Goal: Task Accomplishment & Management: Use online tool/utility

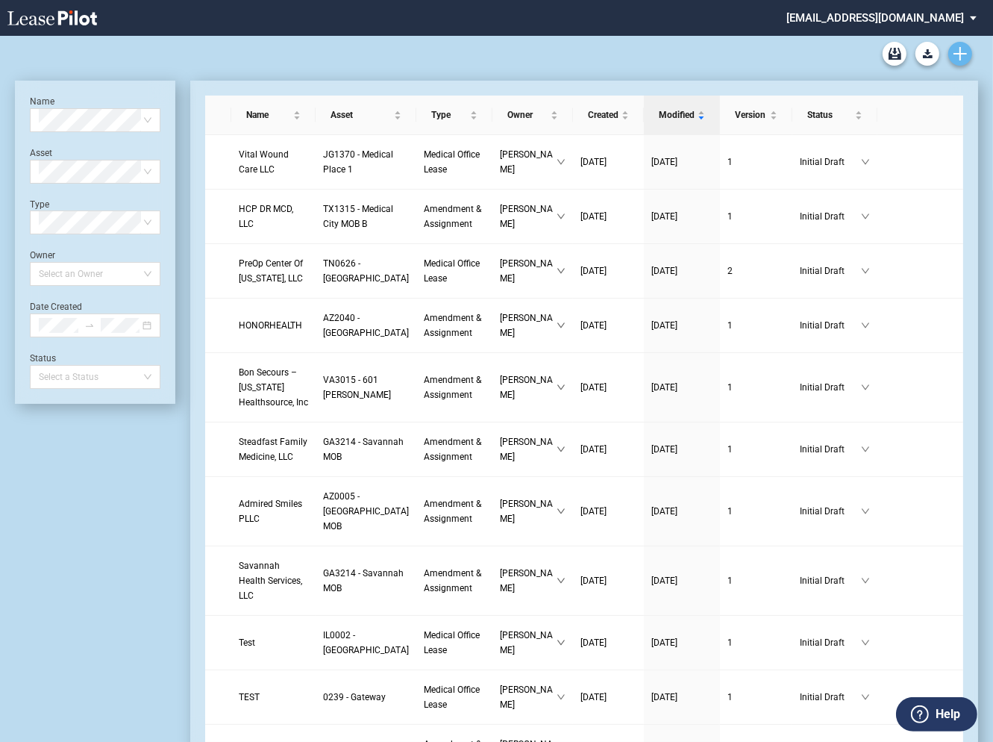
click at [963, 57] on icon "Create new document" at bounding box center [960, 53] width 13 height 13
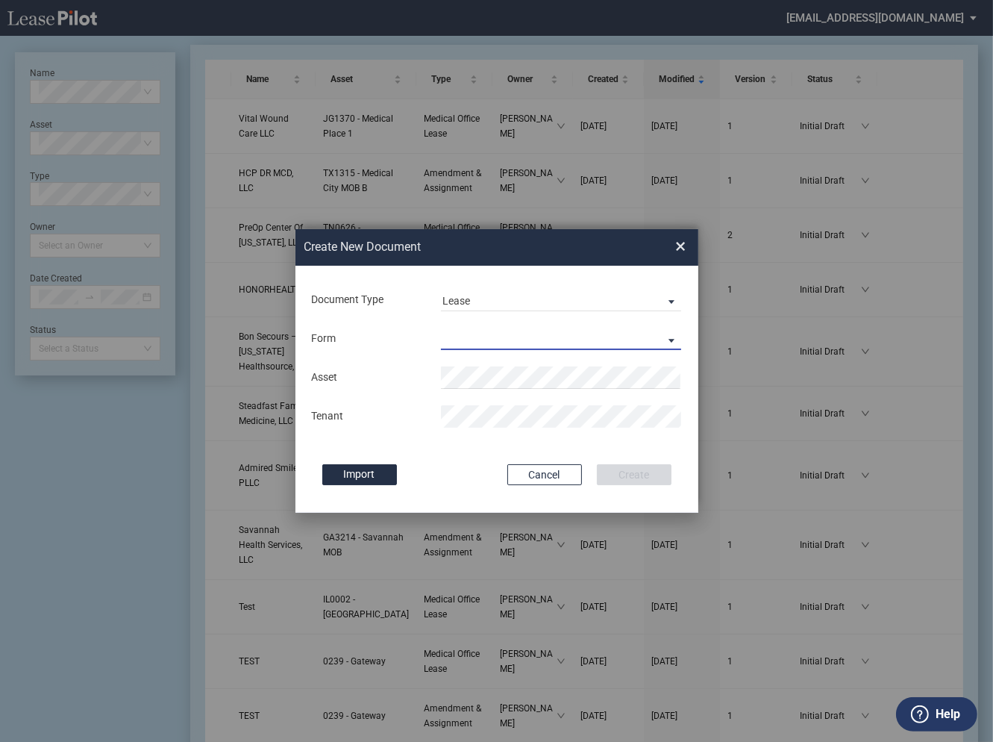
click at [580, 336] on md-select "Medical Office Lease Scottsdale Lease Louisville Lease 1370 Medical Place Lease…" at bounding box center [561, 339] width 241 height 22
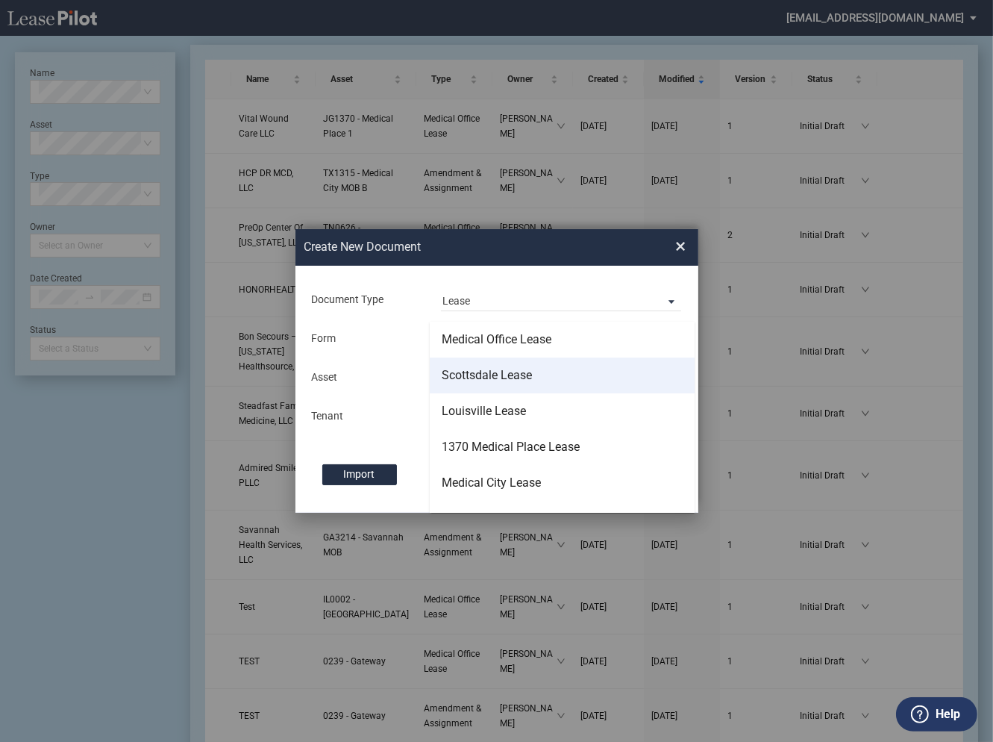
scroll to position [13, 0]
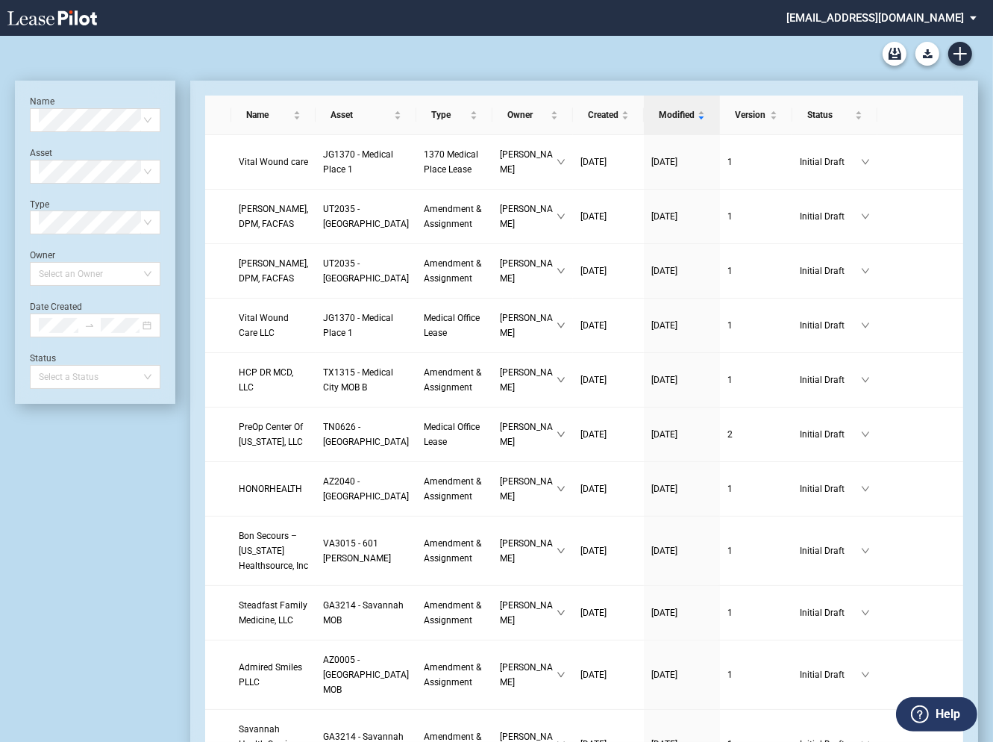
click at [871, 15] on md-select "healthpeak@leasepilot.co Change Password 2-Factor Authentication Admin Area For…" at bounding box center [887, 17] width 204 height 34
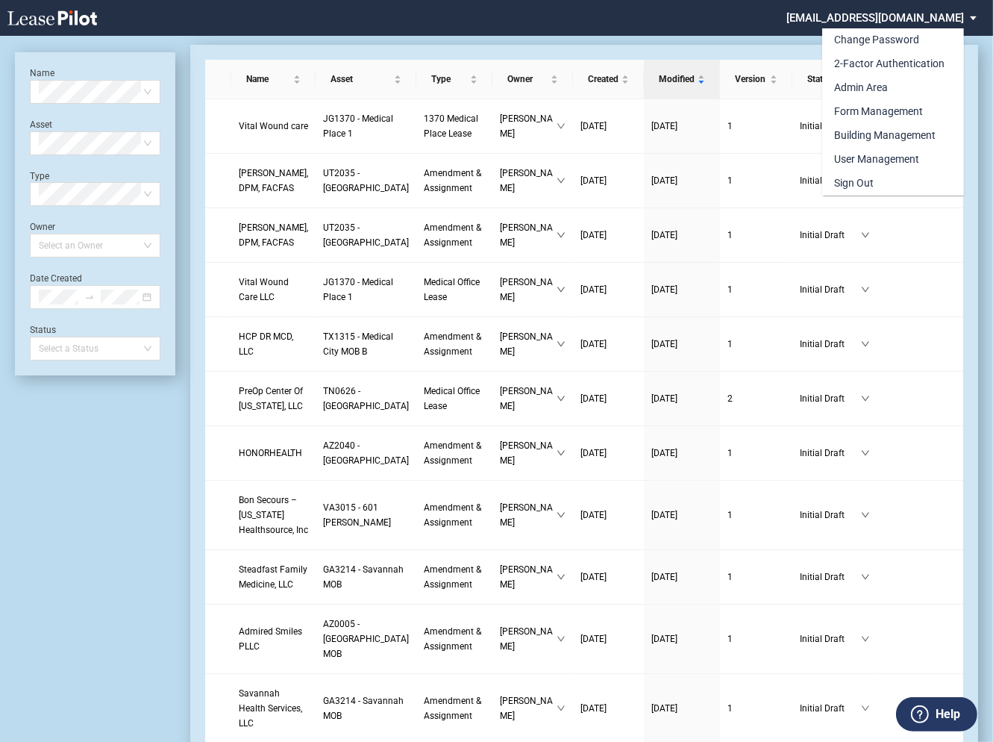
click at [49, 244] on md-backdrop at bounding box center [496, 388] width 993 height 777
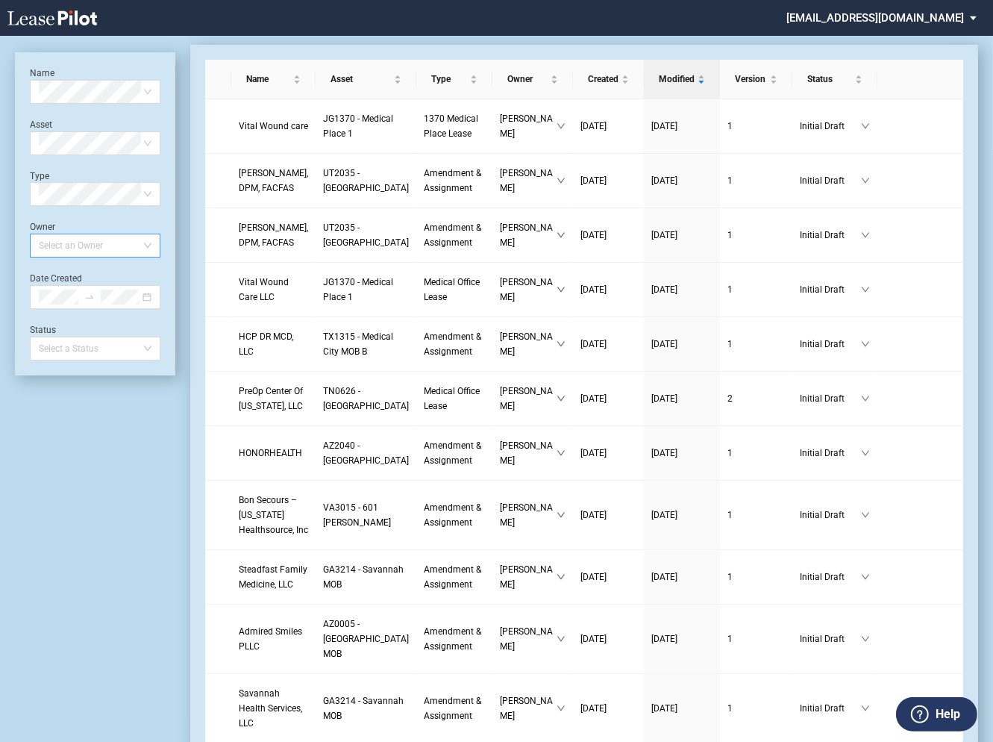
click at [52, 248] on div at bounding box center [88, 245] width 110 height 21
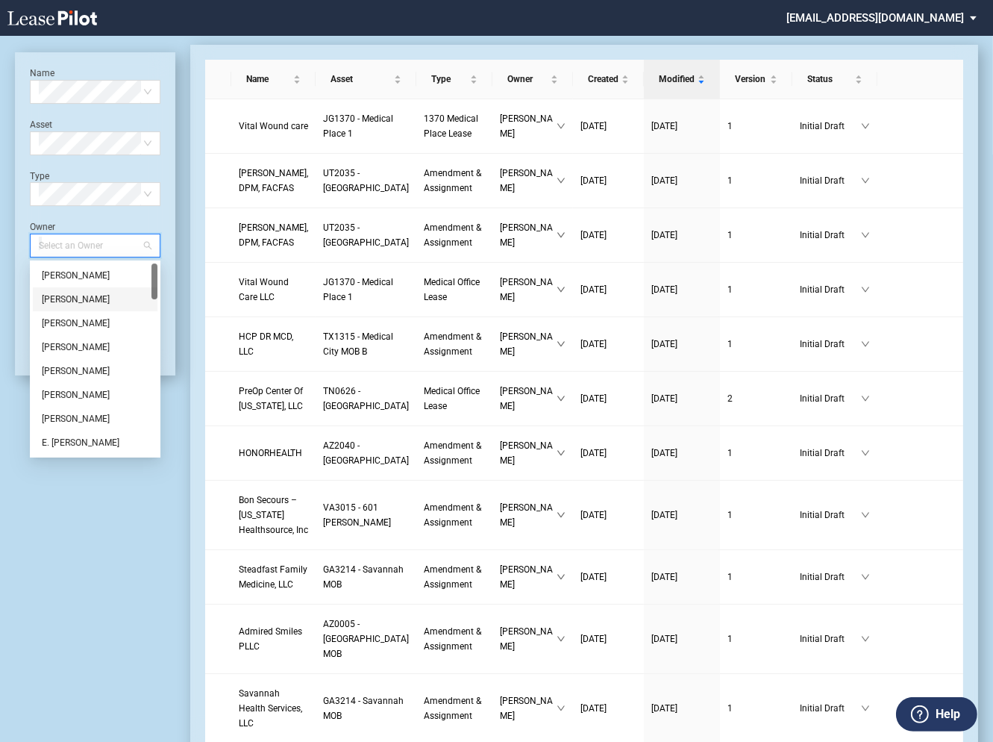
click at [62, 299] on div "[PERSON_NAME]" at bounding box center [95, 299] width 107 height 15
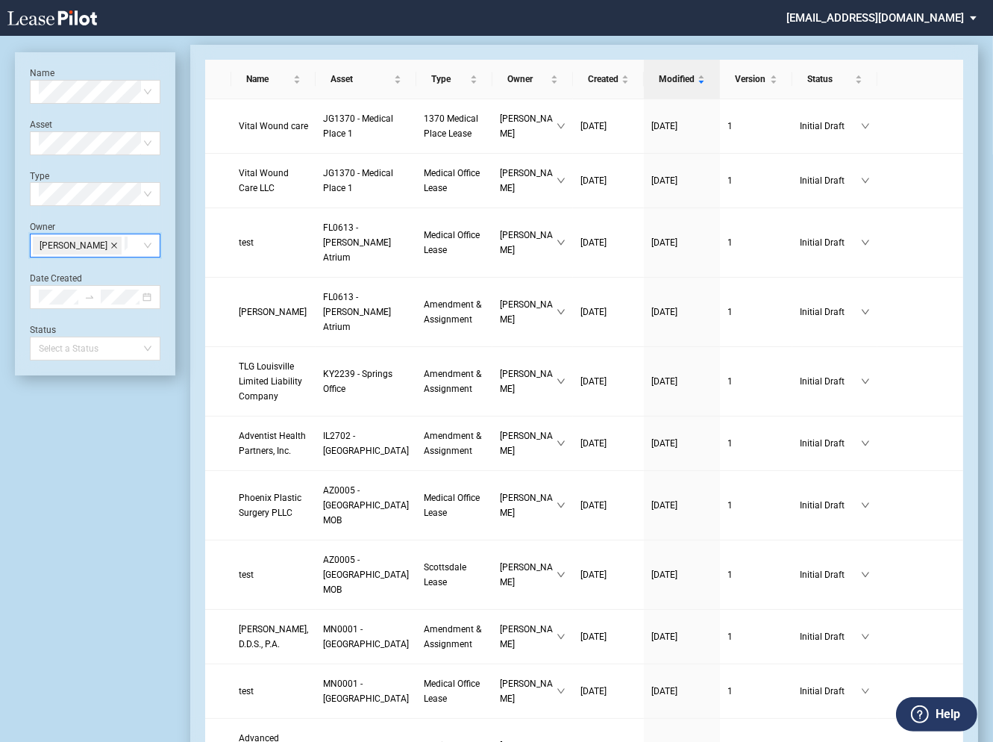
click at [118, 243] on icon "close" at bounding box center [113, 245] width 7 height 7
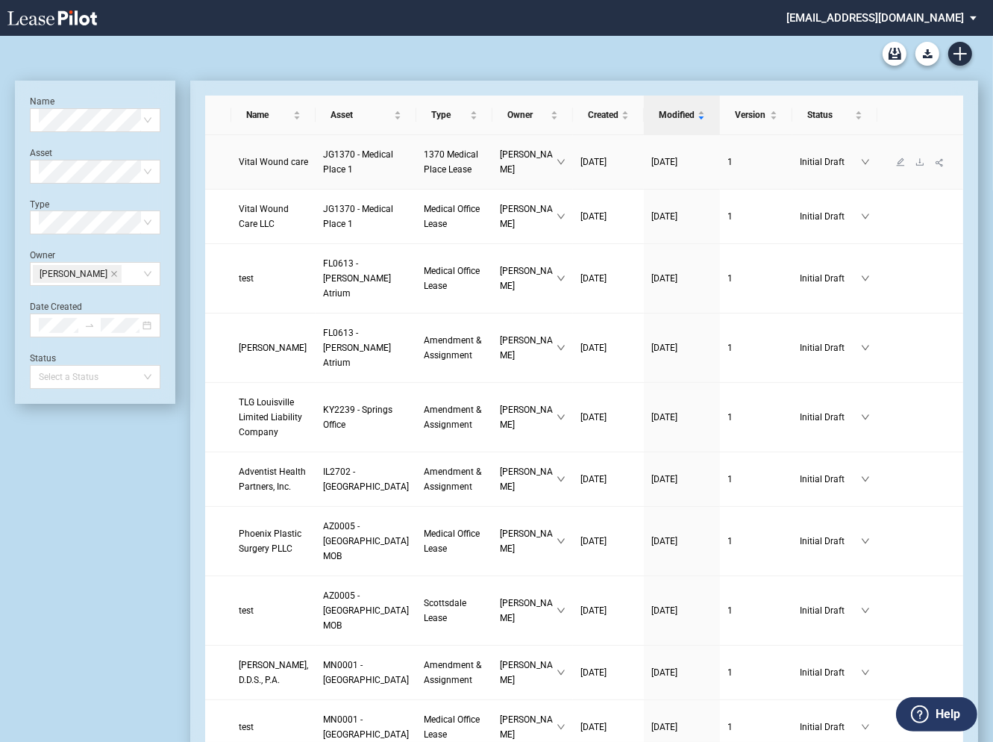
click at [282, 162] on span "Vital Wound care" at bounding box center [273, 162] width 69 height 10
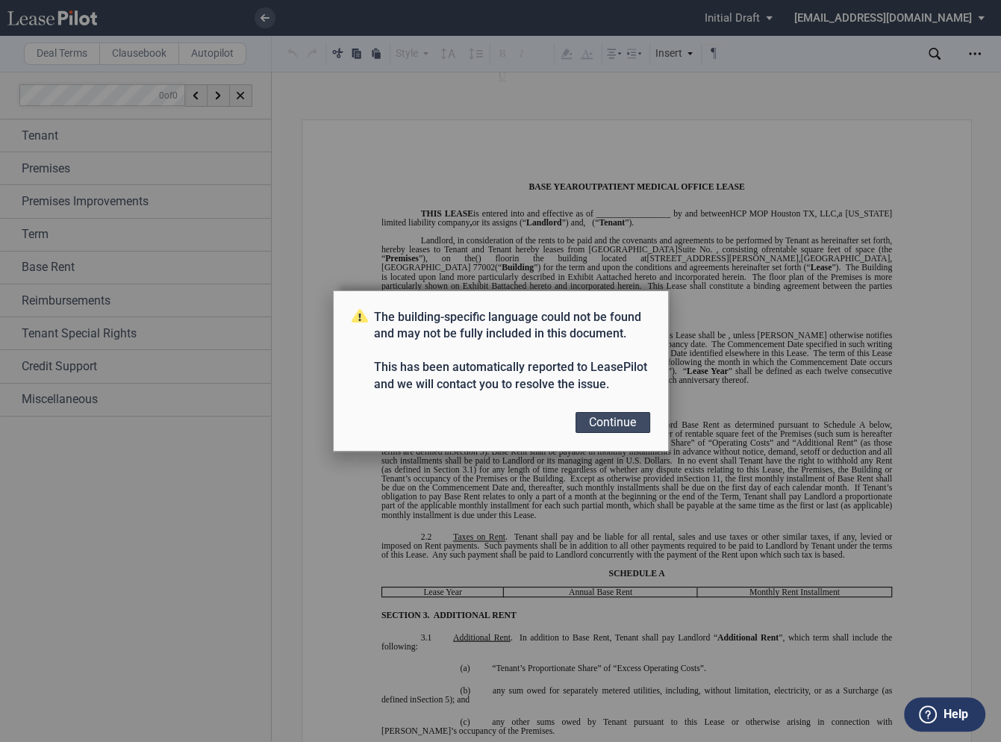
click at [608, 418] on button "Continue" at bounding box center [612, 422] width 75 height 21
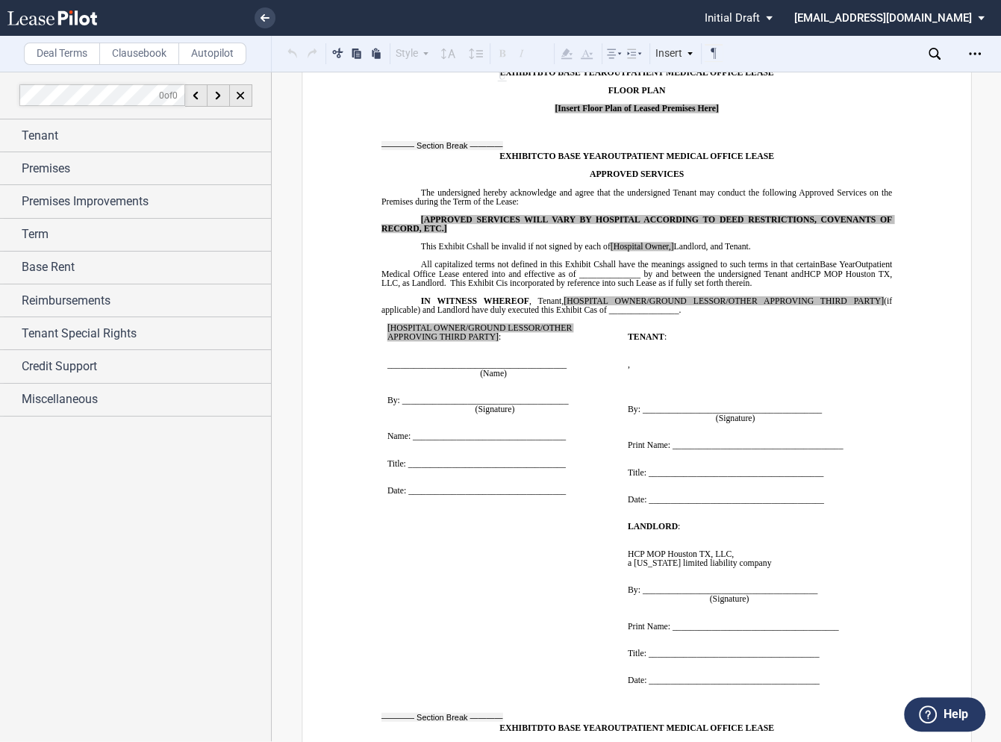
scroll to position [9996, 0]
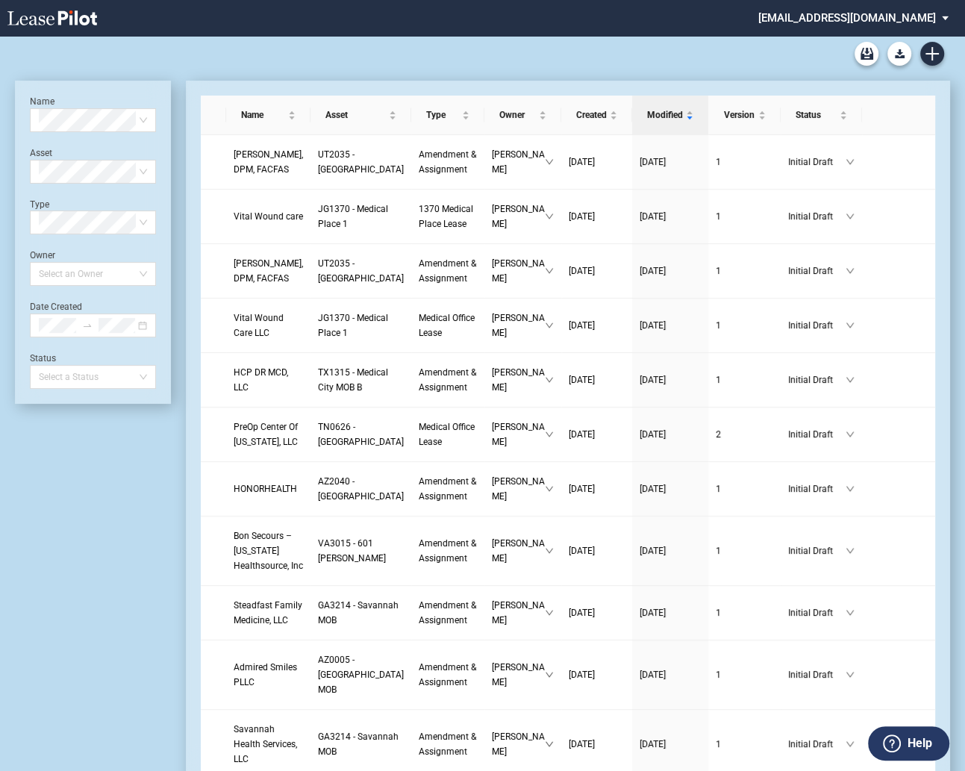
click at [829, 18] on md-select "[EMAIL_ADDRESS][DOMAIN_NAME] Change Password 2-Factor Authentication Admin Area…" at bounding box center [859, 17] width 204 height 34
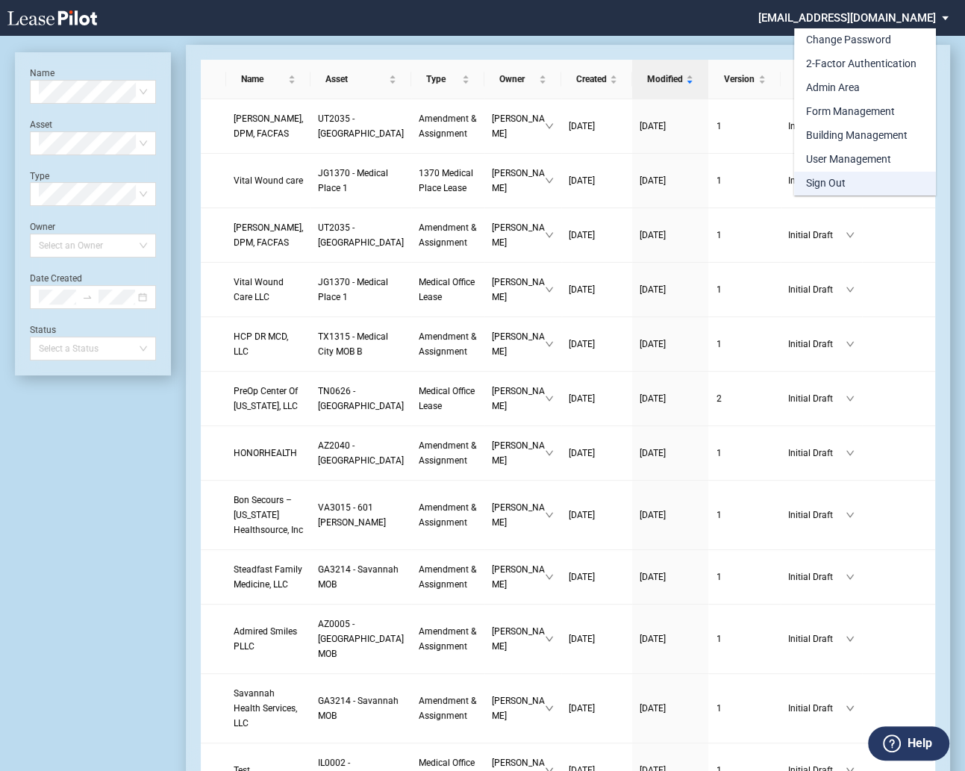
click at [818, 185] on div "Sign Out" at bounding box center [826, 183] width 40 height 15
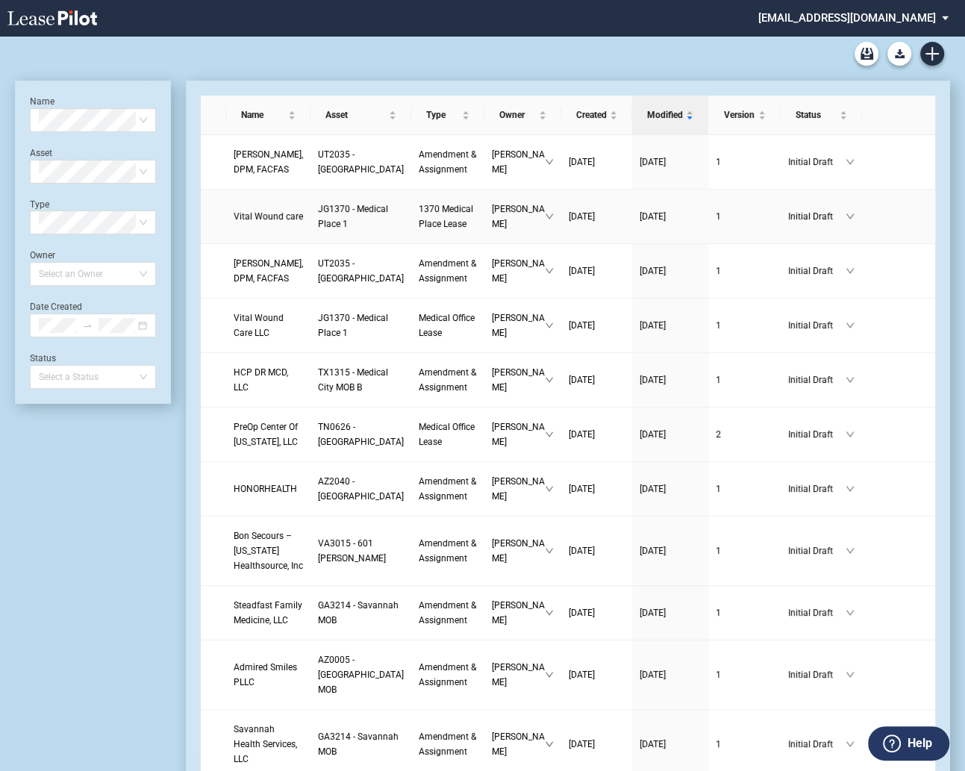
scroll to position [36, 0]
